Goal: Check status: Check status

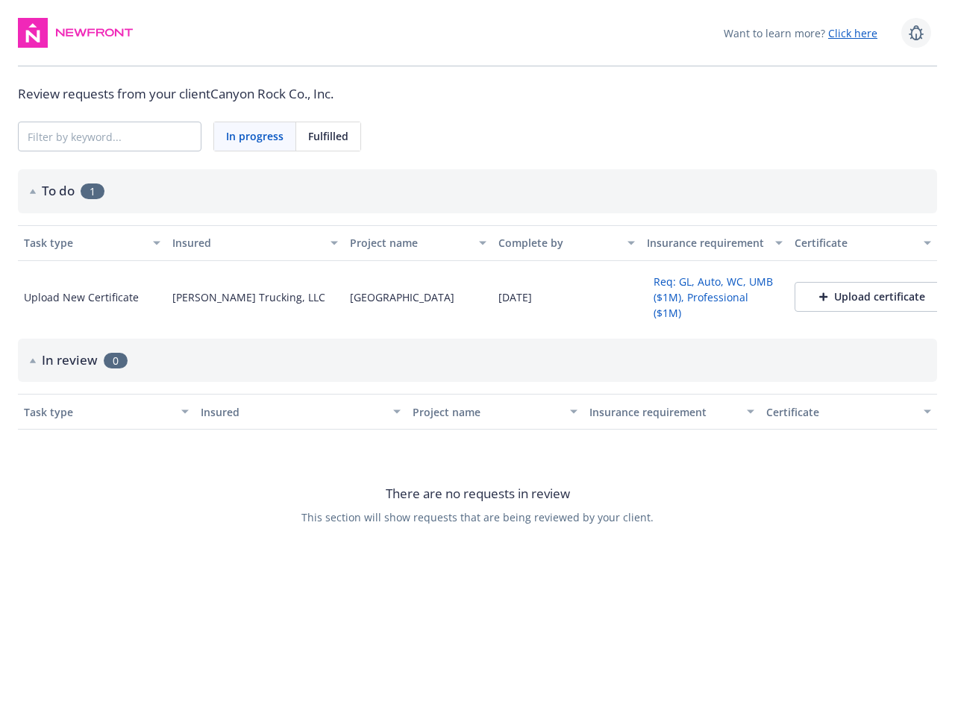
click at [916, 33] on icon at bounding box center [916, 33] width 18 height 18
click at [255, 137] on span "In progress" at bounding box center [254, 136] width 57 height 16
click at [328, 137] on span "Fulfilled" at bounding box center [328, 136] width 40 height 16
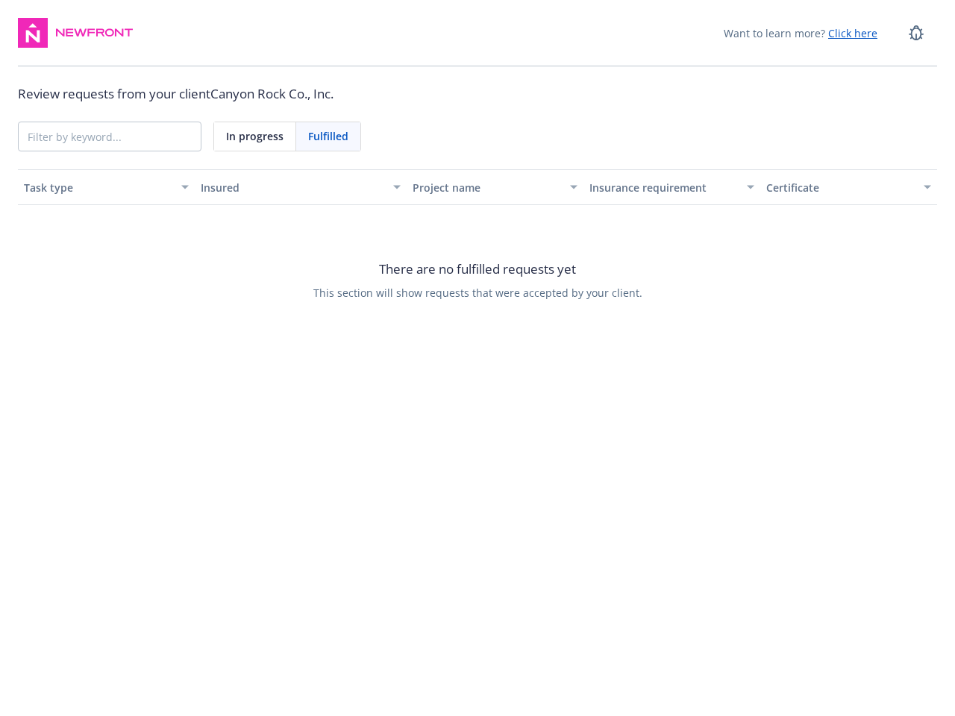
click at [478, 191] on div "Project name" at bounding box center [487, 188] width 148 height 16
click at [83, 242] on div "There are no fulfilled requests yet This section will show requests that were a…" at bounding box center [477, 279] width 919 height 149
click at [243, 242] on div "There are no fulfilled requests yet This section will show requests that were a…" at bounding box center [477, 279] width 919 height 149
click at [404, 242] on div "There are no fulfilled requests yet This section will show requests that were a…" at bounding box center [477, 279] width 919 height 149
click at [551, 242] on div "There are no fulfilled requests yet This section will show requests that were a…" at bounding box center [477, 279] width 919 height 149
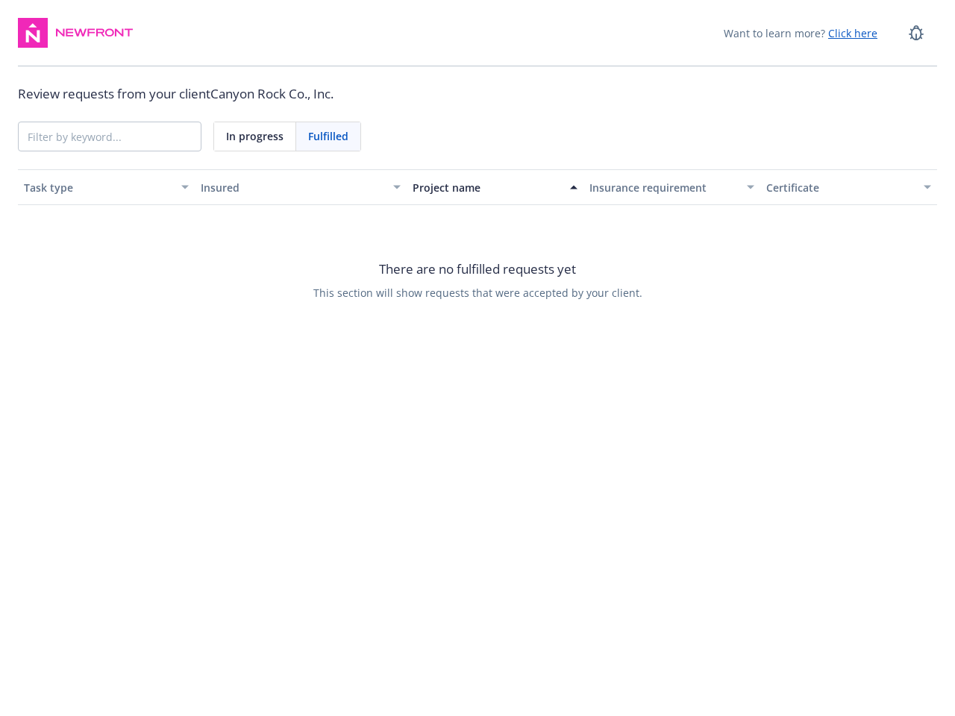
click at [697, 242] on div "There are no fulfilled requests yet This section will show requests that were a…" at bounding box center [477, 279] width 919 height 149
click at [843, 242] on div "There are no fulfilled requests yet This section will show requests that were a…" at bounding box center [477, 279] width 919 height 149
